Goal: Information Seeking & Learning: Learn about a topic

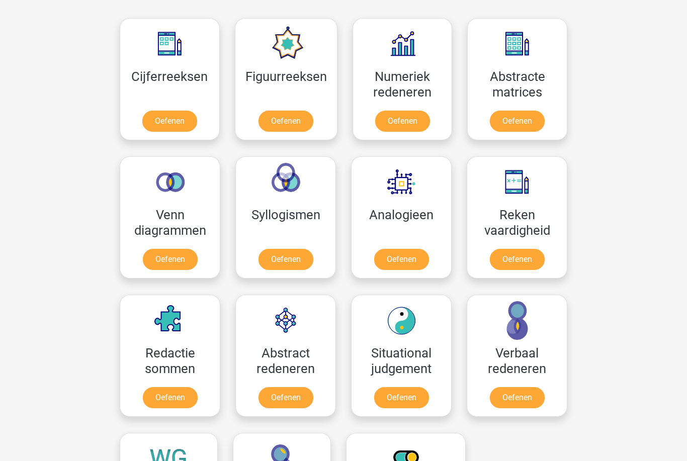
scroll to position [454, 0]
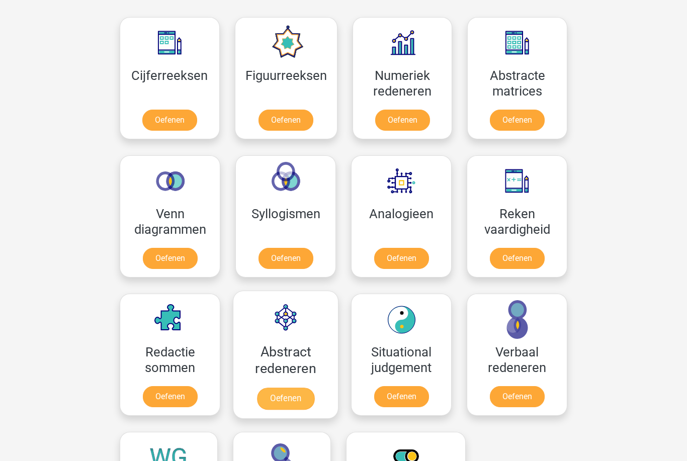
click at [286, 396] on link "Oefenen" at bounding box center [285, 399] width 57 height 22
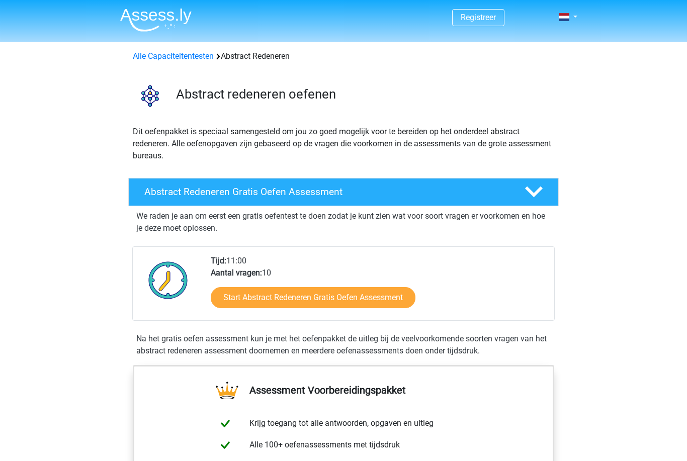
scroll to position [5, 0]
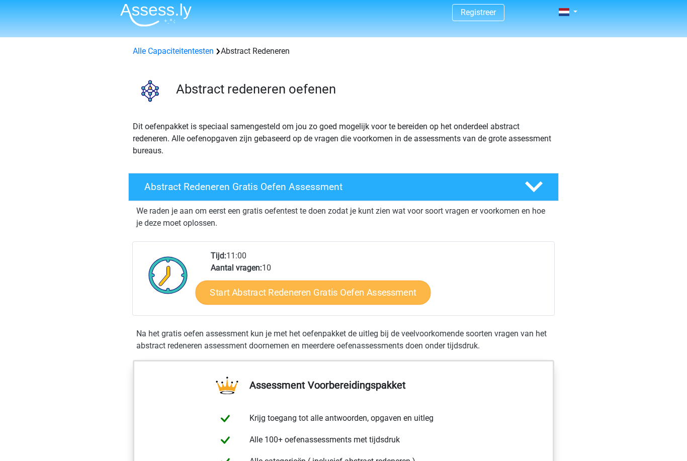
click at [252, 292] on link "Start Abstract Redeneren Gratis Oefen Assessment" at bounding box center [313, 292] width 235 height 24
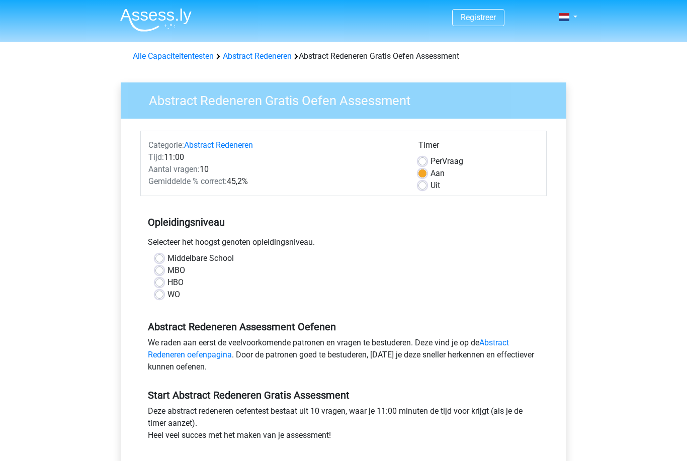
click at [168, 295] on label "WO" at bounding box center [174, 295] width 13 height 12
click at [161, 295] on input "WO" at bounding box center [159, 294] width 8 height 10
radio input "true"
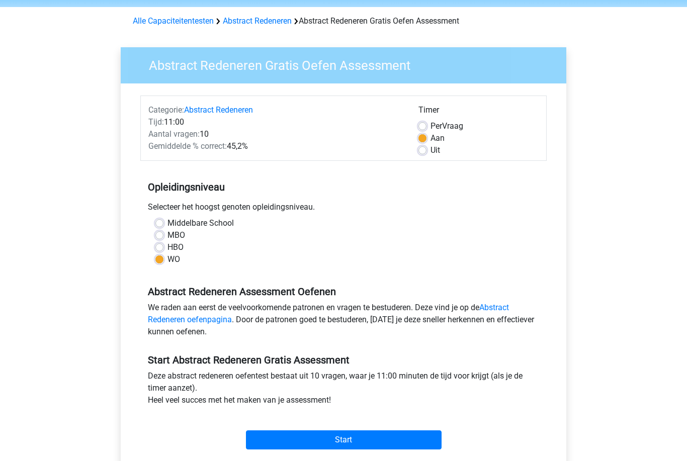
scroll to position [36, 0]
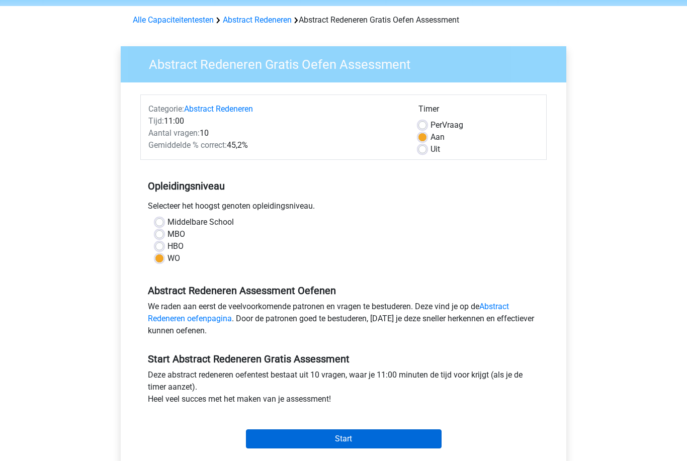
click at [270, 447] on input "Start" at bounding box center [344, 439] width 196 height 19
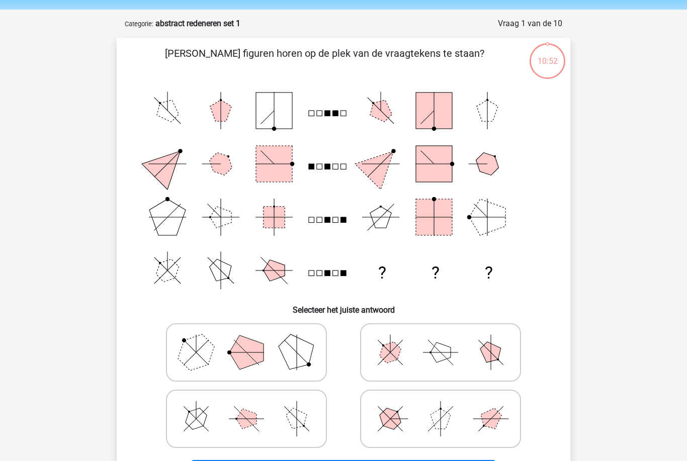
scroll to position [33, 0]
click at [200, 343] on polygon at bounding box center [196, 352] width 48 height 48
click at [247, 340] on input "radio" at bounding box center [250, 336] width 7 height 7
radio input "true"
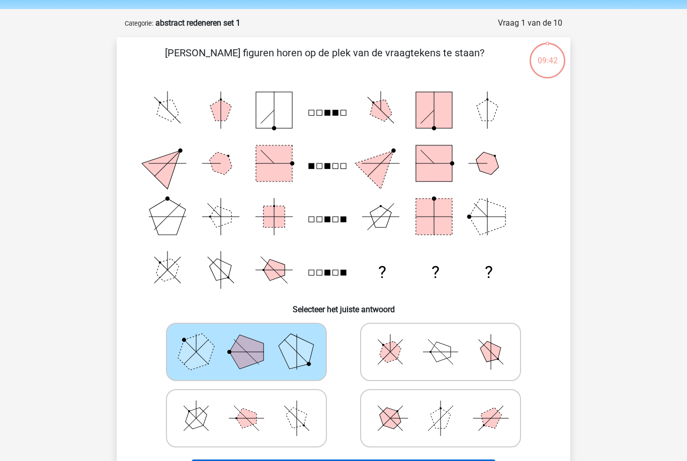
click at [252, 461] on button "Volgende vraag" at bounding box center [344, 470] width 304 height 21
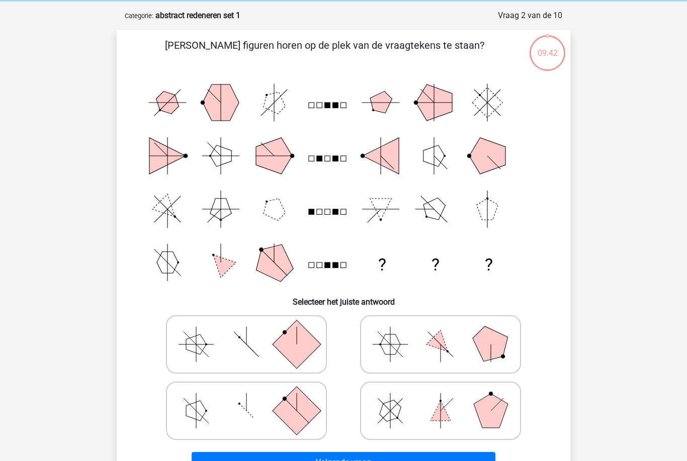
scroll to position [50, 0]
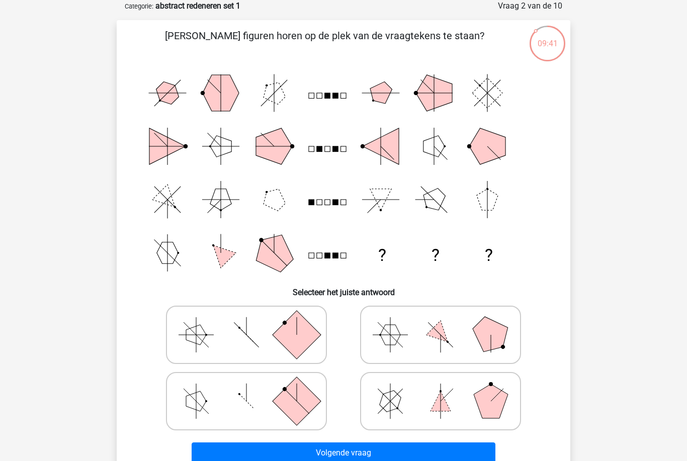
click at [224, 328] on icon at bounding box center [246, 335] width 151 height 50
click at [247, 322] on input "radio" at bounding box center [250, 319] width 7 height 7
radio input "true"
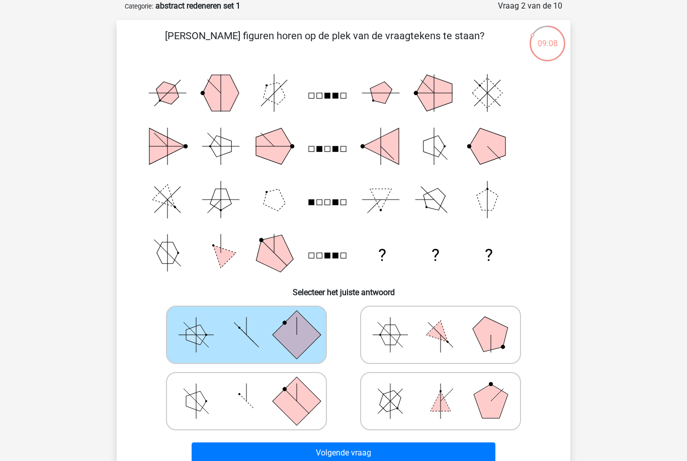
click at [417, 345] on icon at bounding box center [440, 335] width 151 height 50
click at [441, 322] on input "radio" at bounding box center [444, 319] width 7 height 7
radio input "true"
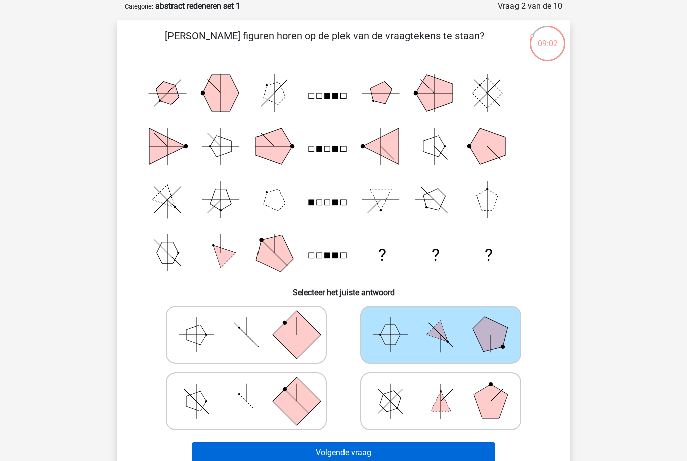
click at [303, 456] on button "Volgende vraag" at bounding box center [344, 453] width 304 height 21
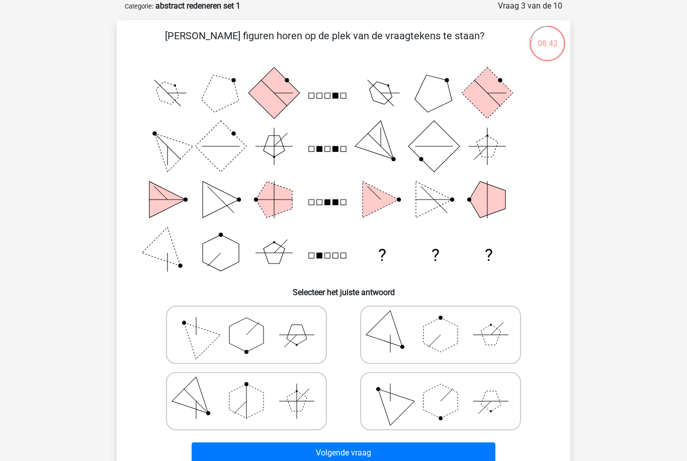
click at [231, 380] on icon at bounding box center [246, 401] width 151 height 50
click at [247, 382] on input "radio" at bounding box center [250, 385] width 7 height 7
radio input "true"
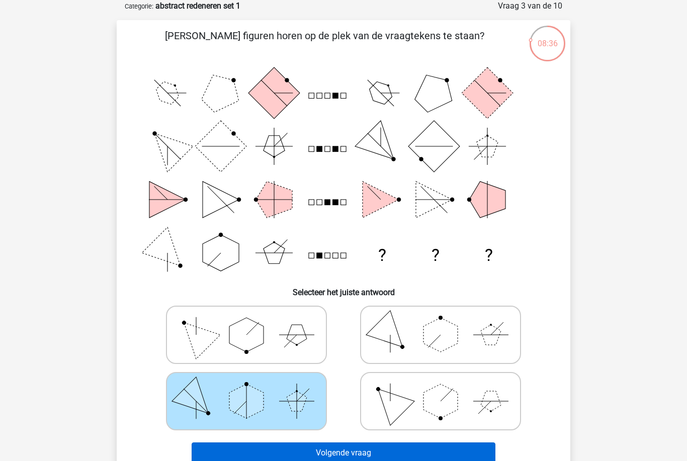
click at [330, 454] on button "Volgende vraag" at bounding box center [344, 453] width 304 height 21
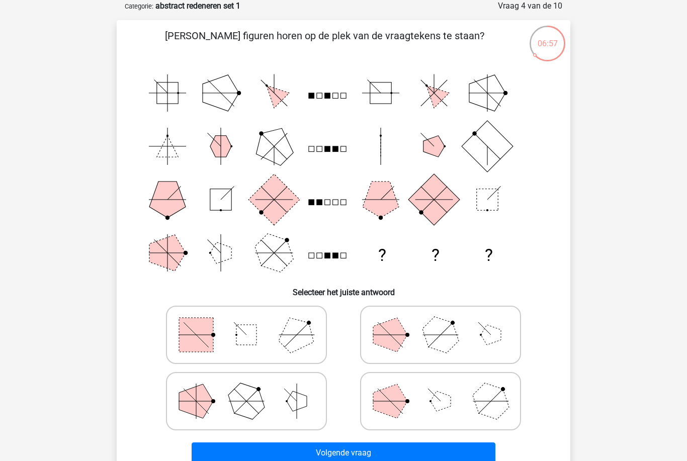
click at [190, 404] on polygon at bounding box center [196, 401] width 34 height 34
click at [247, 389] on input "radio" at bounding box center [250, 385] width 7 height 7
radio input "true"
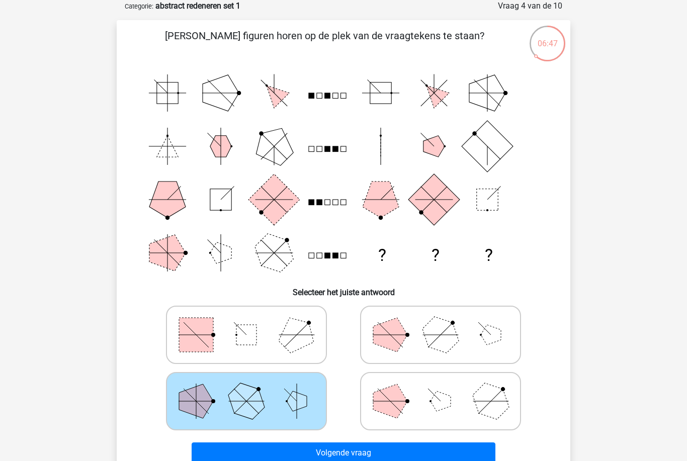
click at [402, 390] on icon at bounding box center [440, 401] width 151 height 50
click at [441, 389] on input "radio" at bounding box center [444, 385] width 7 height 7
radio input "true"
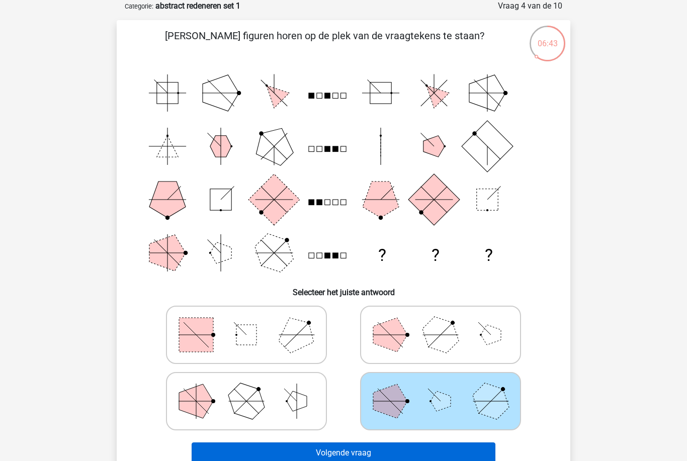
click at [307, 453] on button "Volgende vraag" at bounding box center [344, 453] width 304 height 21
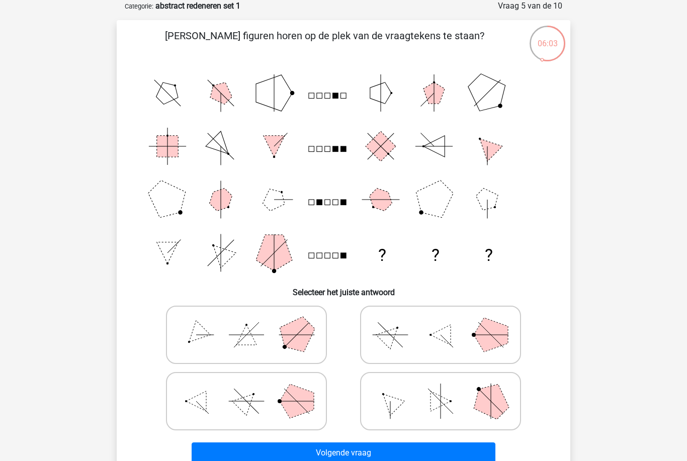
click at [208, 334] on polygon at bounding box center [196, 334] width 29 height 29
click at [247, 322] on input "radio" at bounding box center [250, 319] width 7 height 7
radio input "true"
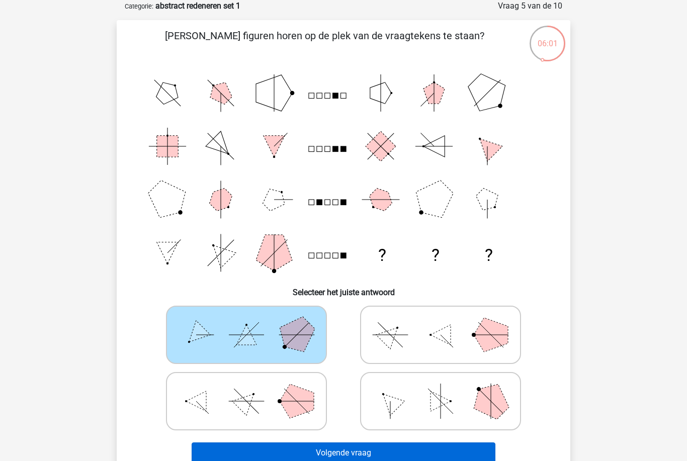
click at [317, 461] on button "Volgende vraag" at bounding box center [344, 453] width 304 height 21
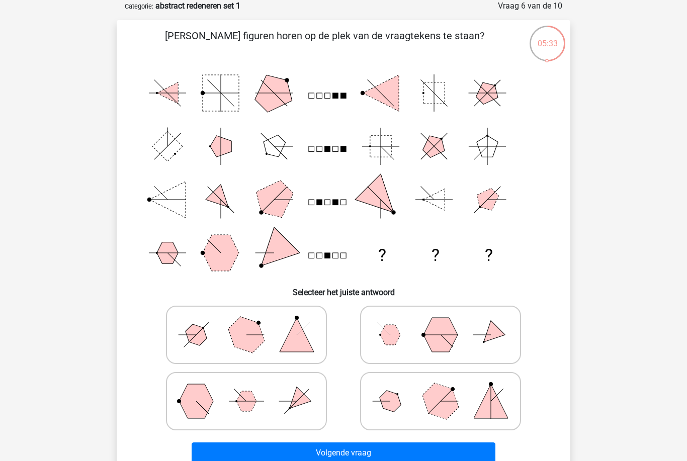
click at [222, 399] on icon at bounding box center [246, 401] width 151 height 50
click at [247, 389] on input "radio" at bounding box center [250, 385] width 7 height 7
radio input "true"
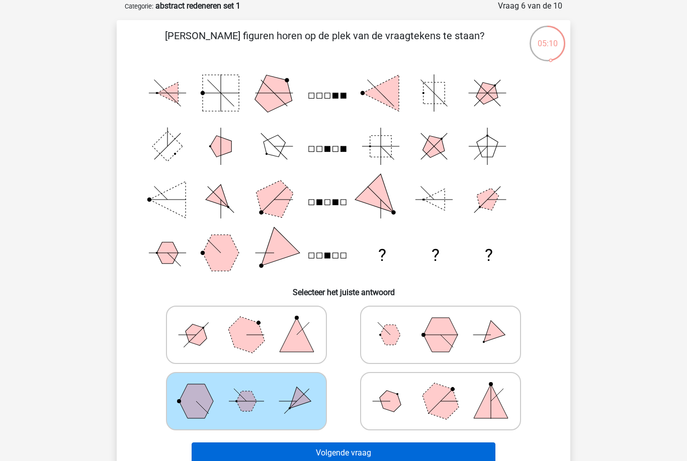
click at [286, 453] on button "Volgende vraag" at bounding box center [344, 453] width 304 height 21
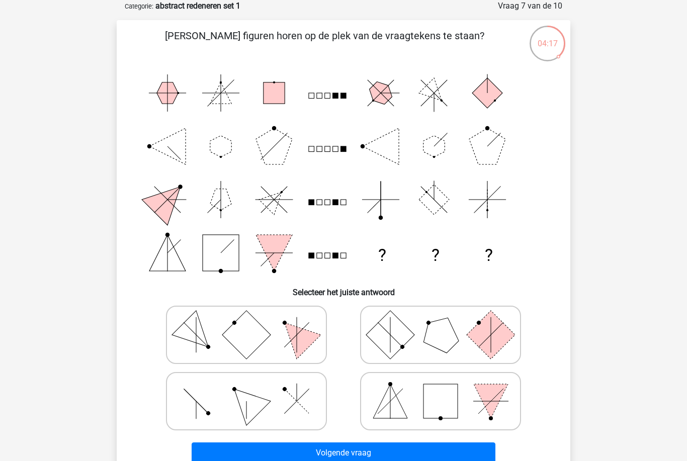
click at [228, 406] on icon at bounding box center [246, 401] width 151 height 50
click at [247, 389] on input "radio" at bounding box center [250, 385] width 7 height 7
radio input "true"
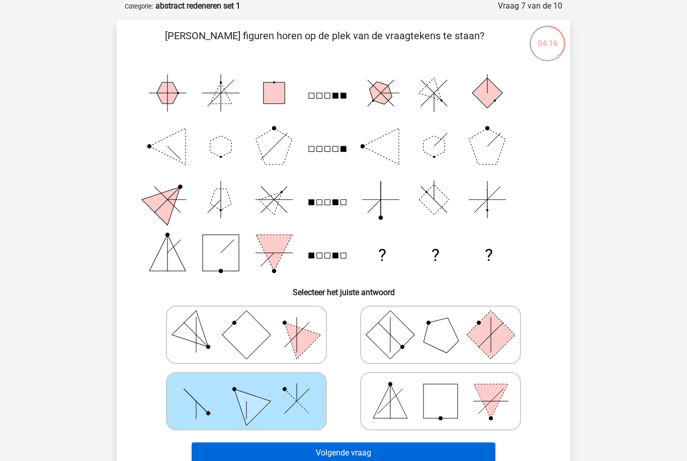
click at [312, 459] on button "Volgende vraag" at bounding box center [344, 453] width 304 height 21
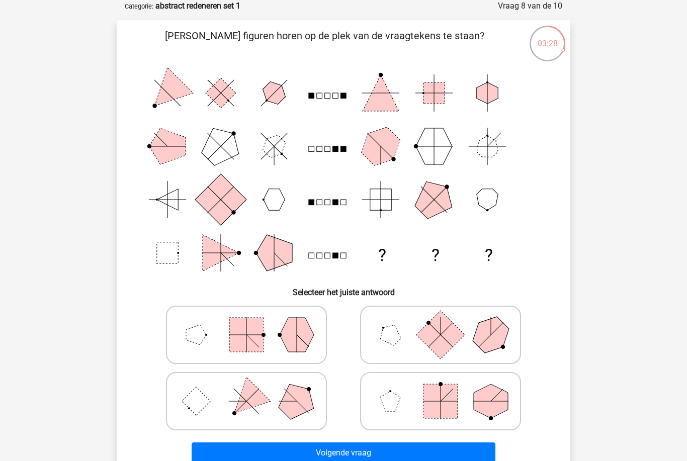
click at [483, 336] on polygon at bounding box center [491, 334] width 48 height 48
click at [447, 322] on input "radio" at bounding box center [444, 319] width 7 height 7
radio input "true"
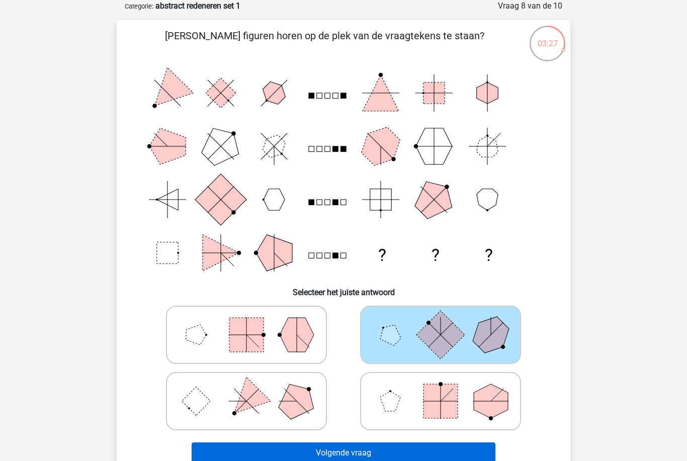
click at [473, 452] on button "Volgende vraag" at bounding box center [344, 453] width 304 height 21
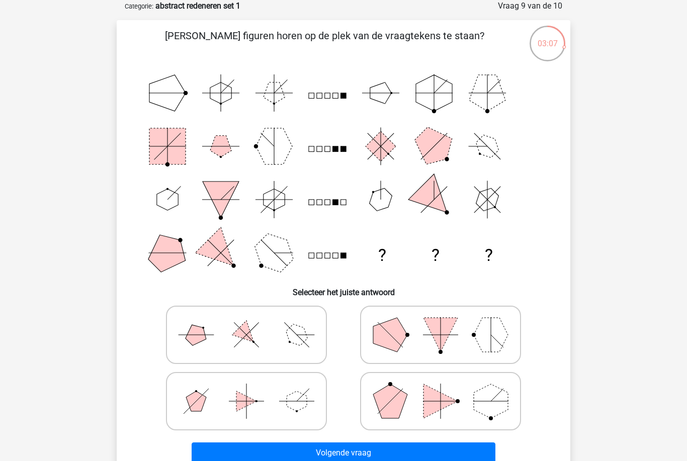
click at [312, 331] on icon at bounding box center [246, 335] width 151 height 50
click at [253, 322] on input "radio" at bounding box center [250, 319] width 7 height 7
radio input "true"
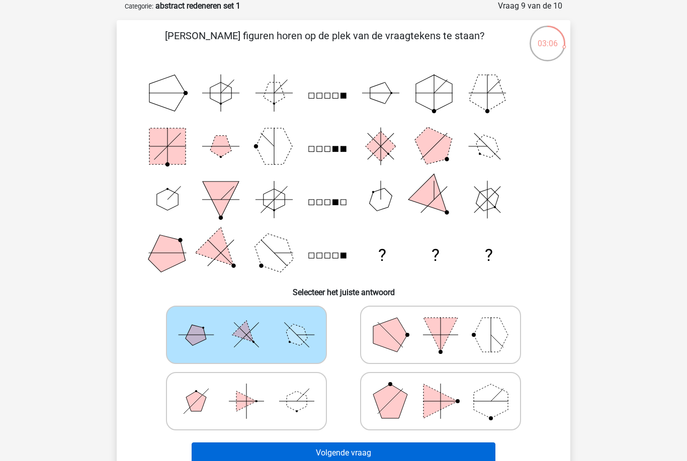
click at [469, 450] on button "Volgende vraag" at bounding box center [344, 453] width 304 height 21
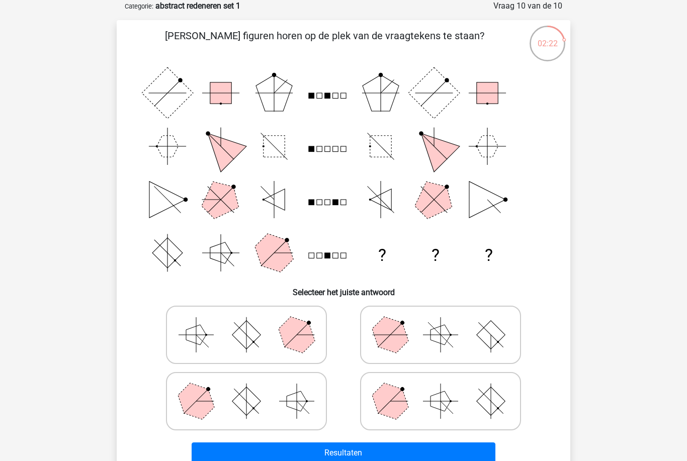
click at [281, 403] on icon at bounding box center [246, 401] width 151 height 50
click at [253, 389] on input "radio" at bounding box center [250, 385] width 7 height 7
radio input "true"
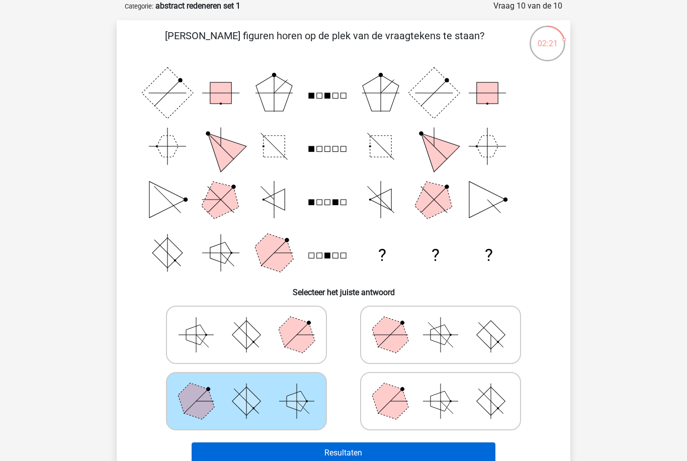
click at [390, 455] on button "Resultaten" at bounding box center [344, 453] width 304 height 21
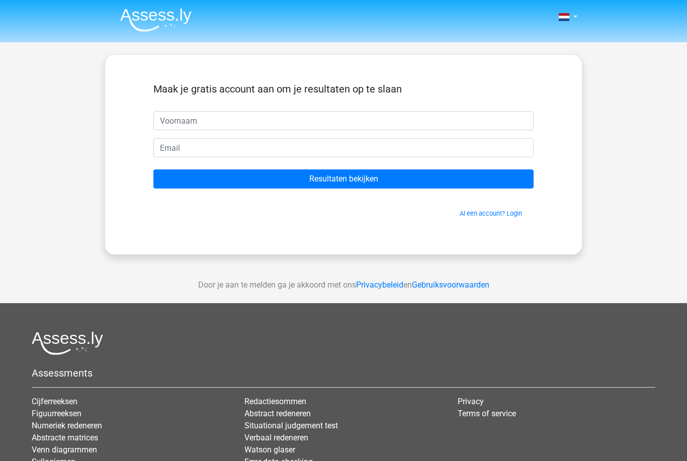
scroll to position [3, 0]
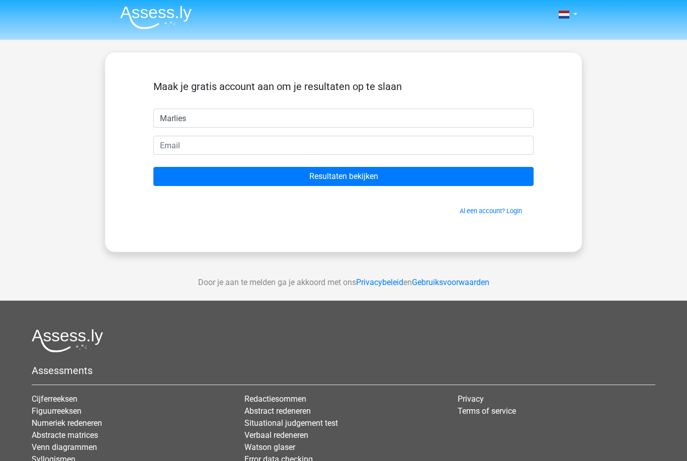
type input "Marlies"
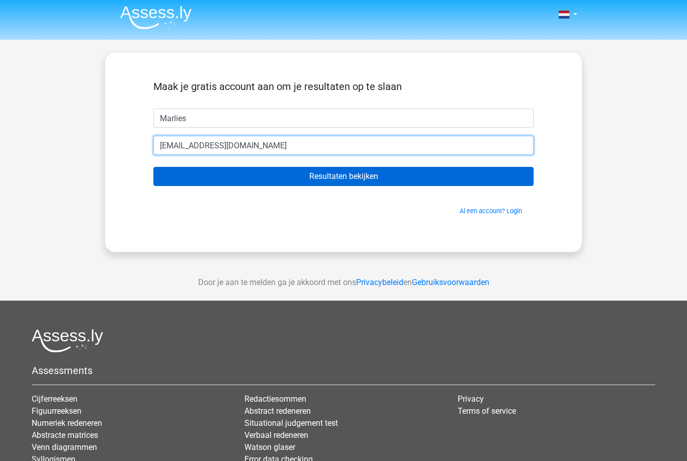
type input "marliess_van_eycke@hotmail.com"
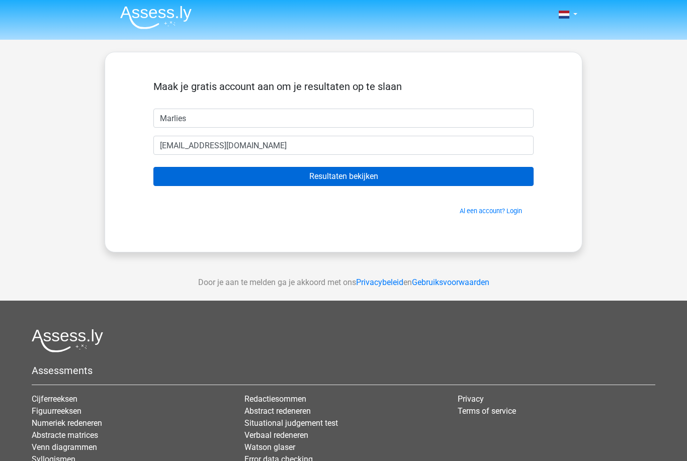
click at [407, 186] on input "Resultaten bekijken" at bounding box center [343, 176] width 380 height 19
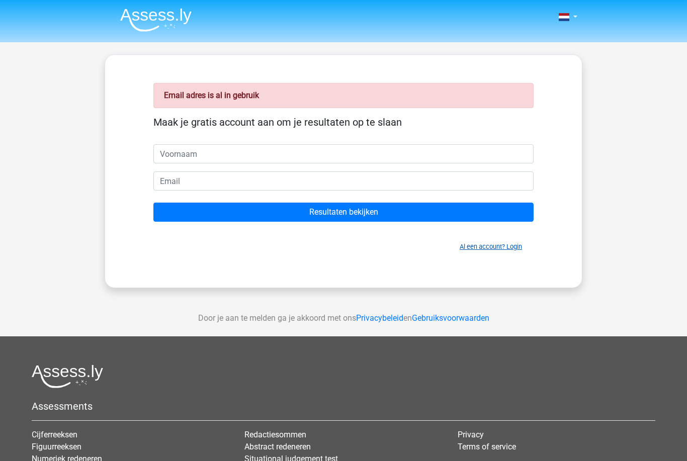
click at [498, 243] on link "Al een account? Login" at bounding box center [491, 247] width 62 height 8
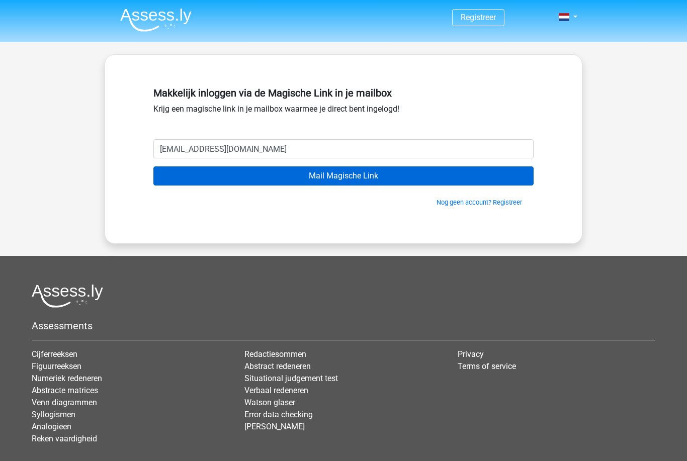
type input "[EMAIL_ADDRESS][DOMAIN_NAME]"
click at [389, 179] on input "Mail Magische Link" at bounding box center [343, 176] width 380 height 19
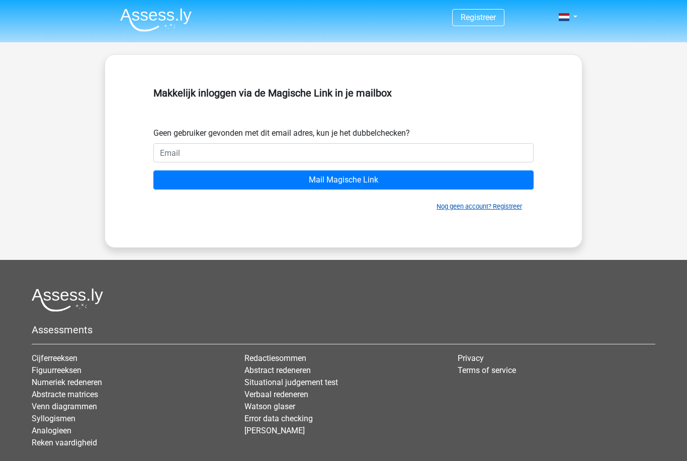
click at [495, 206] on link "Nog geen account? Registreer" at bounding box center [480, 207] width 86 height 8
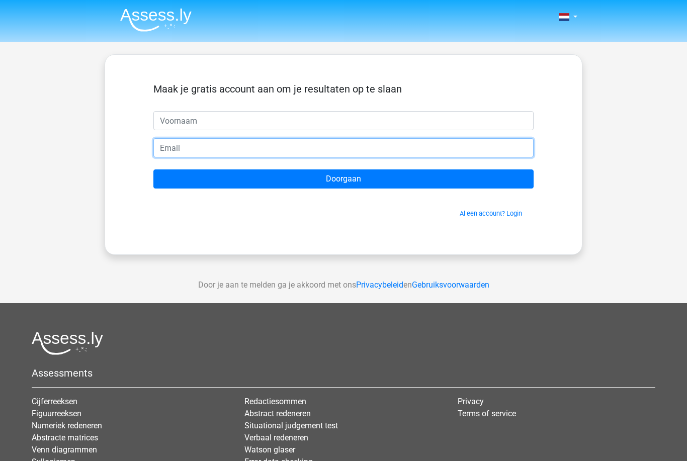
click at [456, 142] on input "email" at bounding box center [343, 147] width 380 height 19
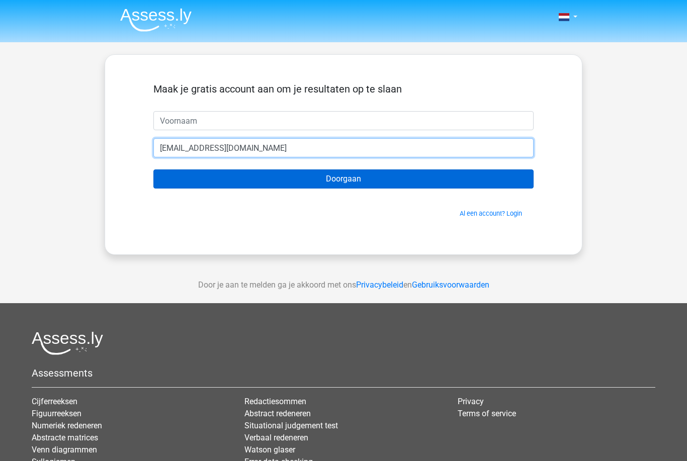
type input "marliess_van_eycke@hotmail.com"
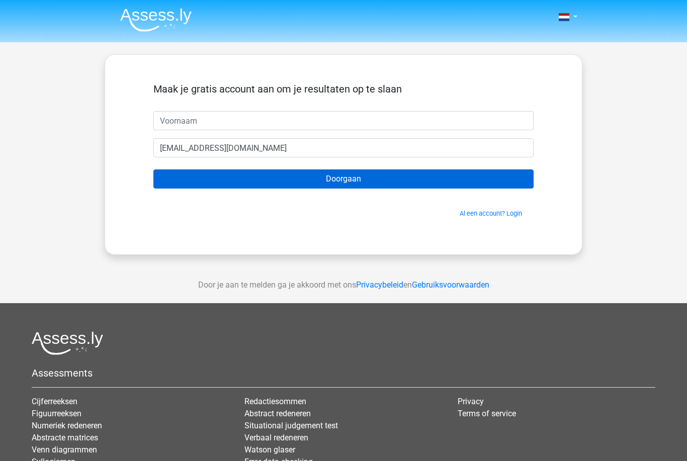
click at [394, 182] on input "Doorgaan" at bounding box center [343, 179] width 380 height 19
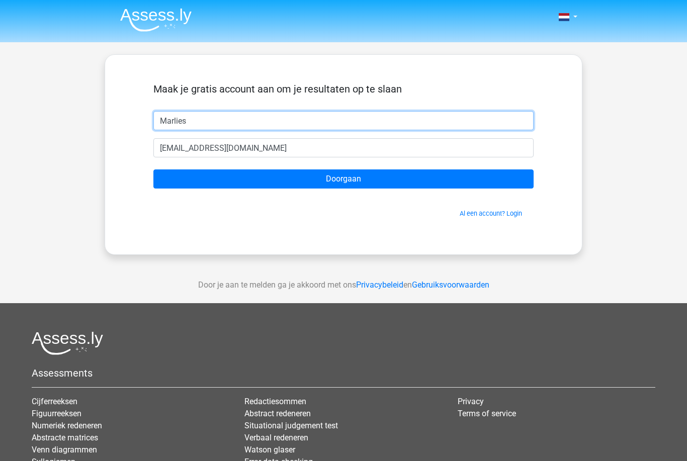
type input "Marlies"
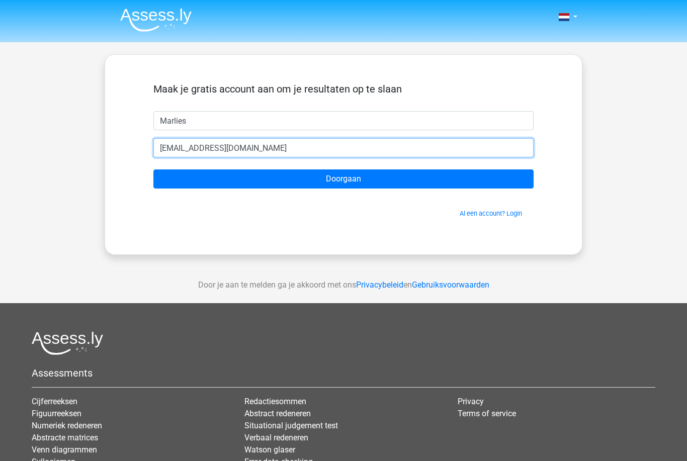
click at [391, 157] on input "marliess_van_eycke@hotmail.com" at bounding box center [343, 147] width 380 height 19
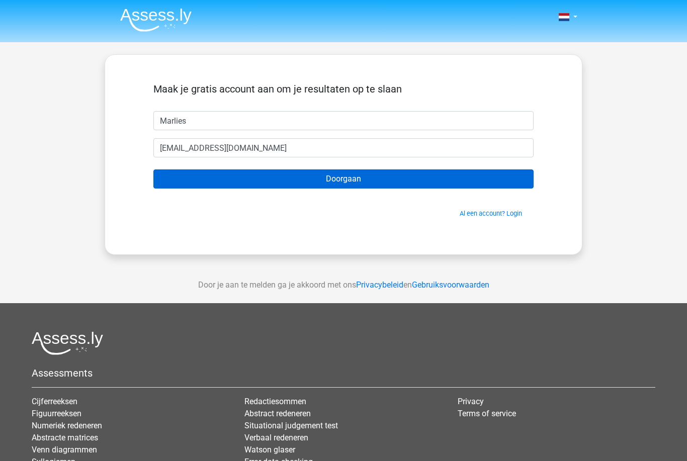
click at [418, 185] on input "Doorgaan" at bounding box center [343, 179] width 380 height 19
